Goal: Task Accomplishment & Management: Manage account settings

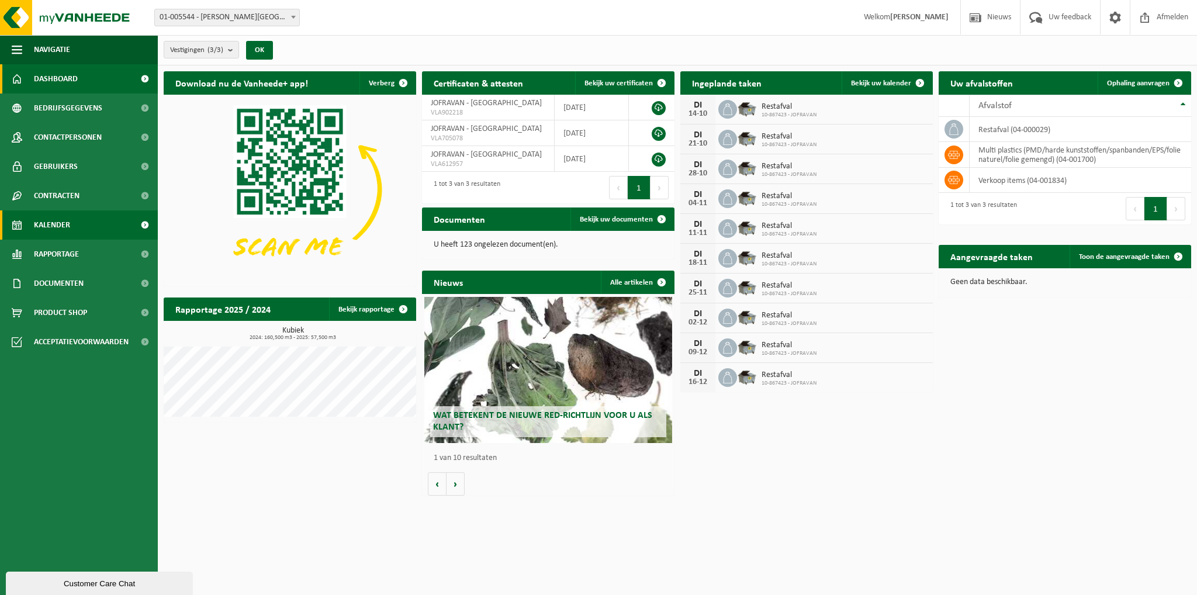
click at [68, 219] on span "Kalender" at bounding box center [52, 224] width 36 height 29
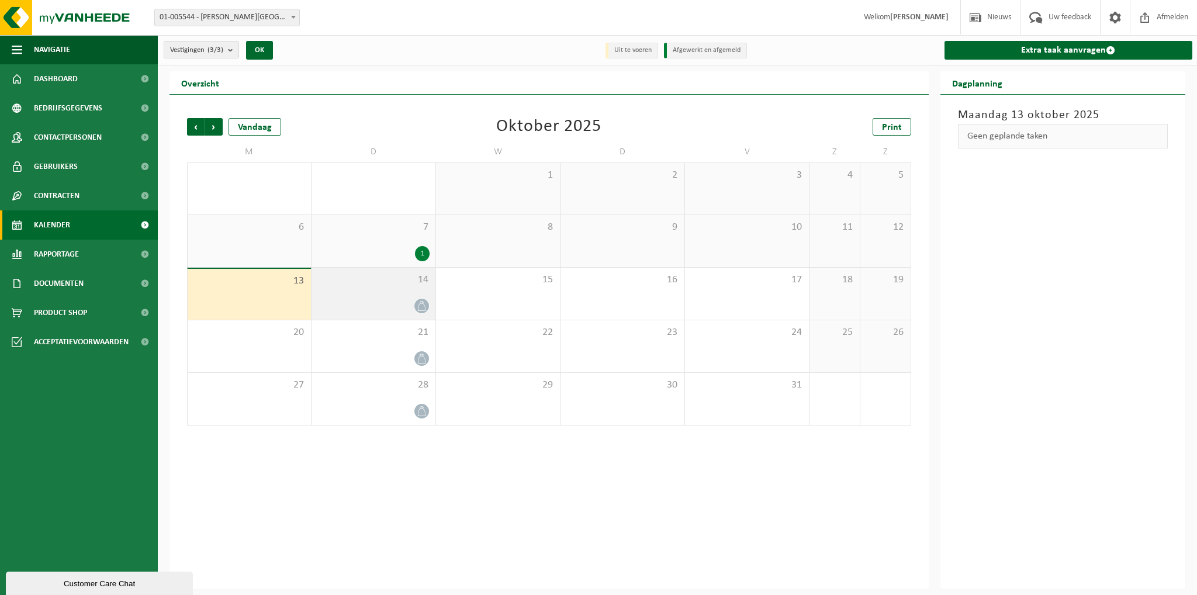
click at [407, 298] on div at bounding box center [373, 306] width 112 height 16
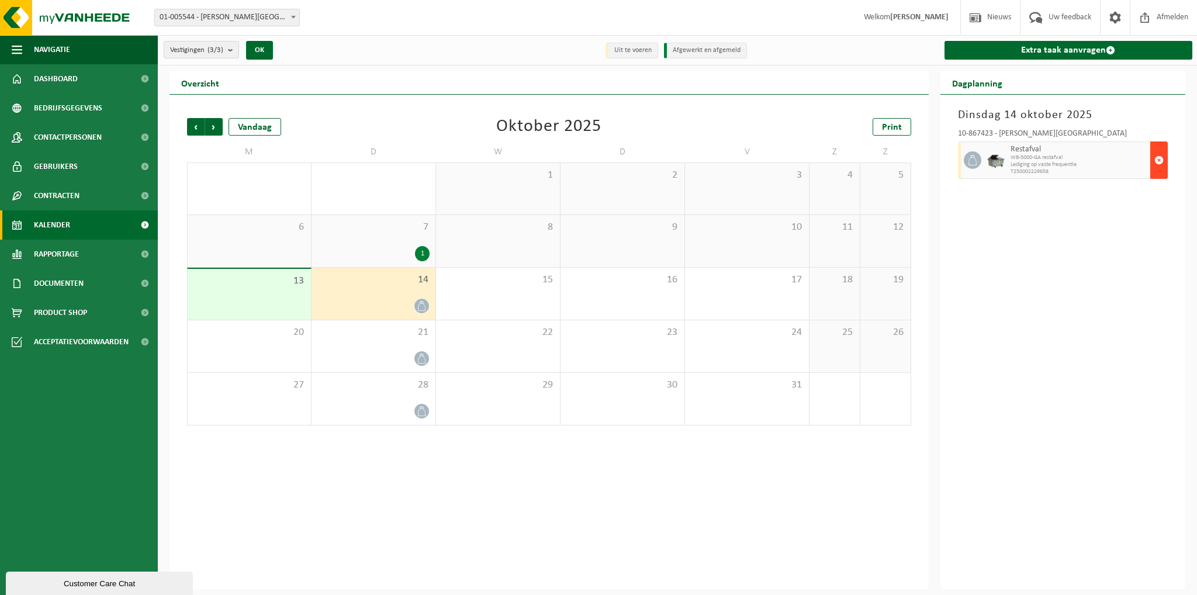
click at [1158, 162] on span "button" at bounding box center [1158, 159] width 9 height 23
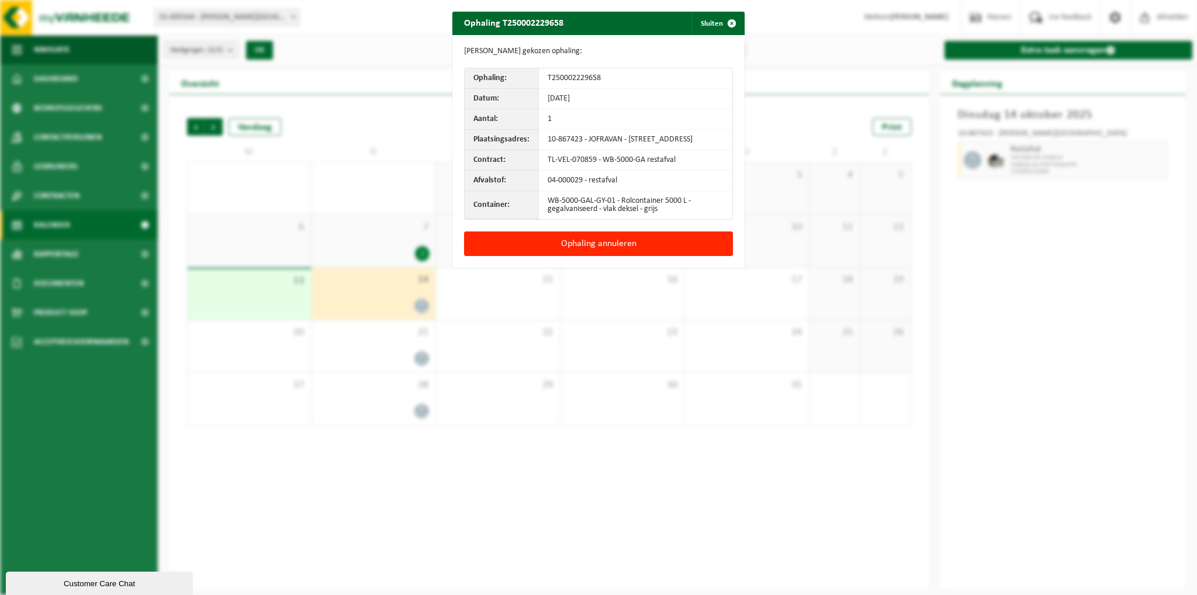
click at [672, 231] on div "Gegevens gekozen ophaling: Ophaling: T250002229658 Datum: [DATE] Aantal: 1 Plaa…" at bounding box center [598, 133] width 292 height 196
click at [672, 243] on button "Ophaling annuleren" at bounding box center [598, 243] width 269 height 25
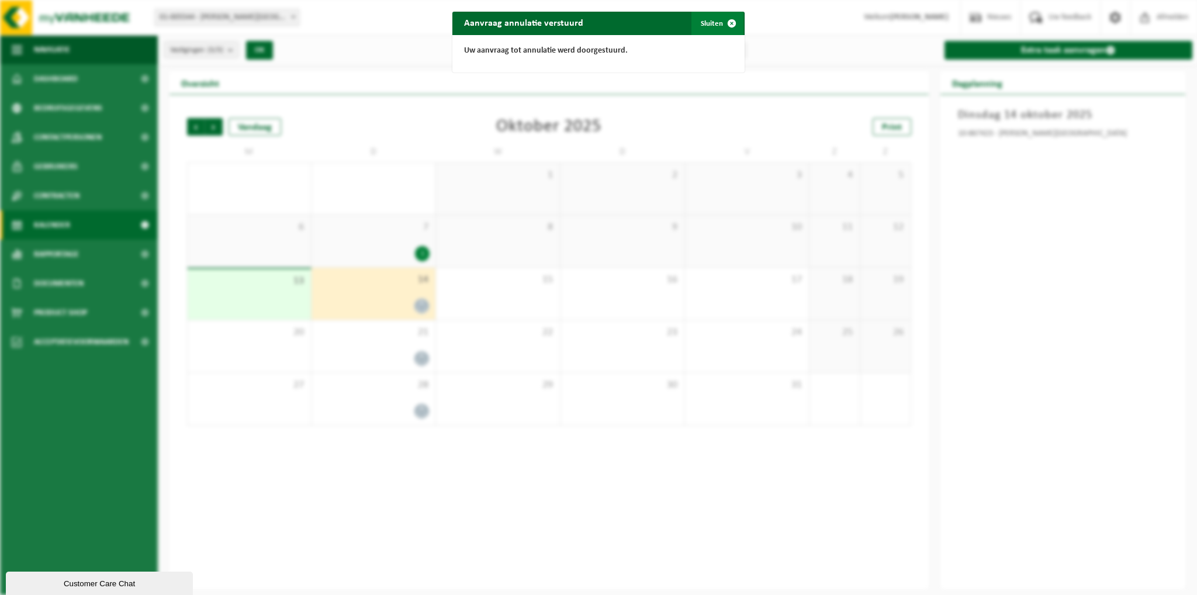
click at [720, 26] on span "button" at bounding box center [731, 23] width 23 height 23
